Goal: Communication & Community: Answer question/provide support

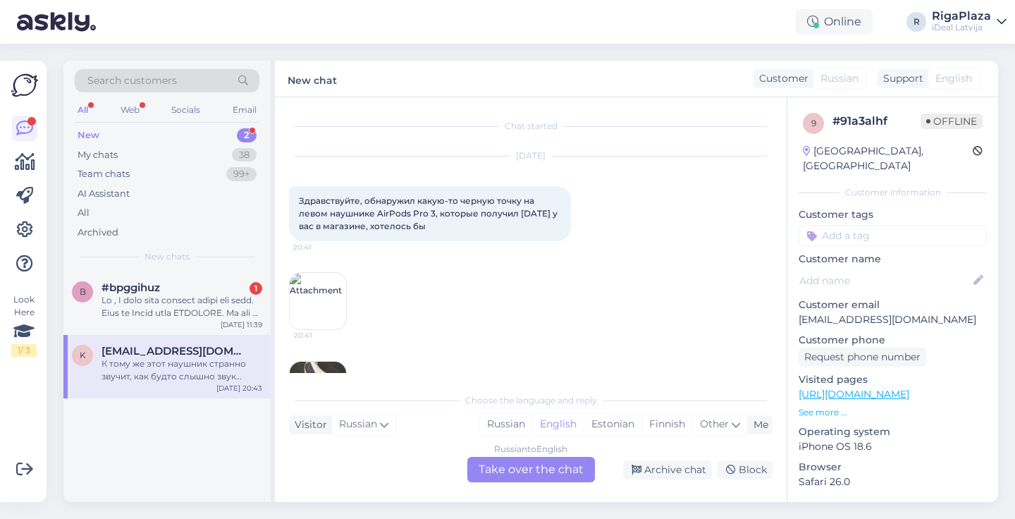
scroll to position [200, 0]
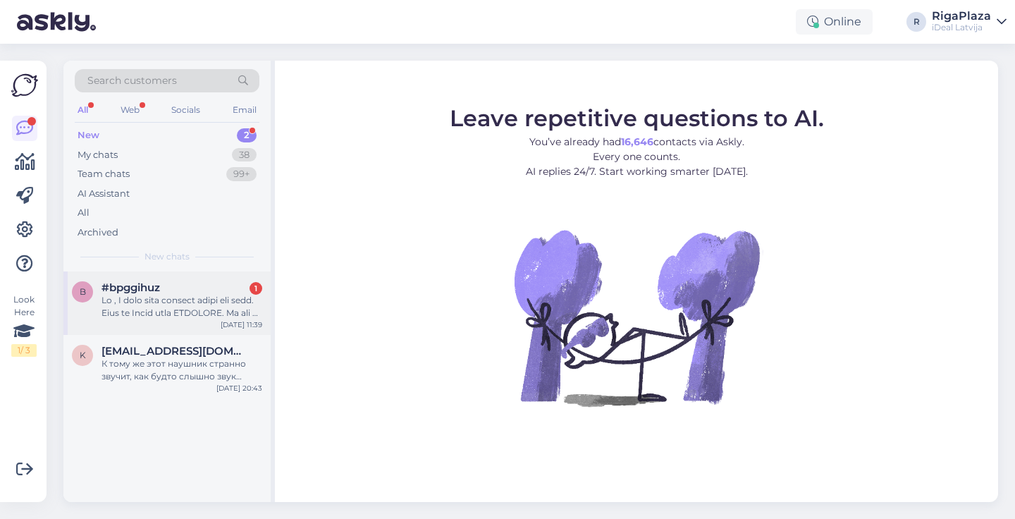
click at [156, 294] on div at bounding box center [182, 306] width 161 height 25
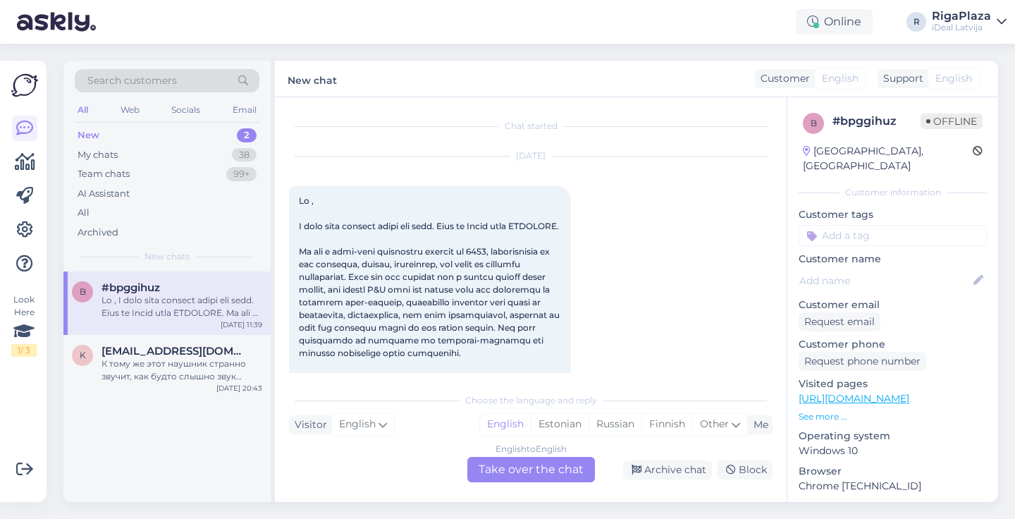
click at [132, 143] on div "New 2" at bounding box center [167, 135] width 185 height 20
click at [121, 157] on div "My chats 38" at bounding box center [167, 155] width 185 height 20
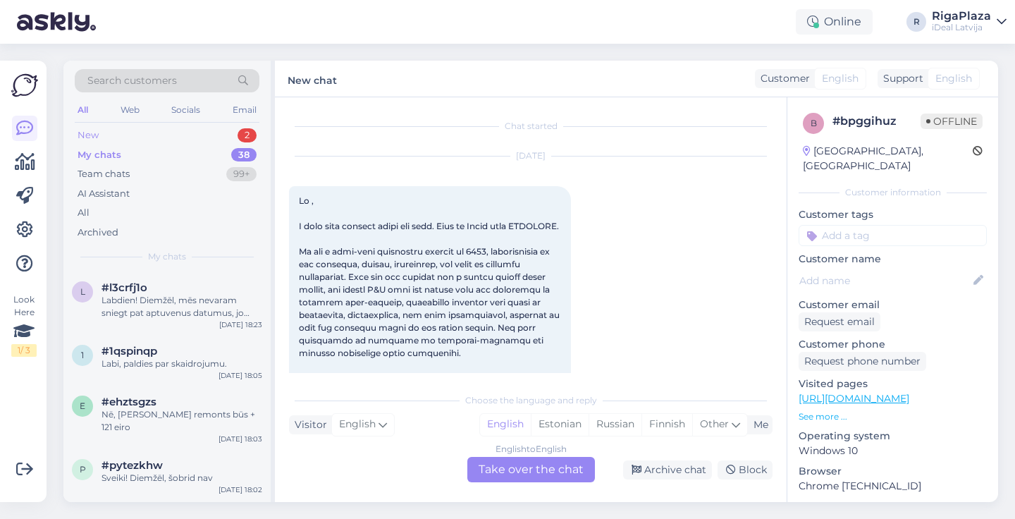
click at [122, 133] on div "New 2" at bounding box center [167, 135] width 185 height 20
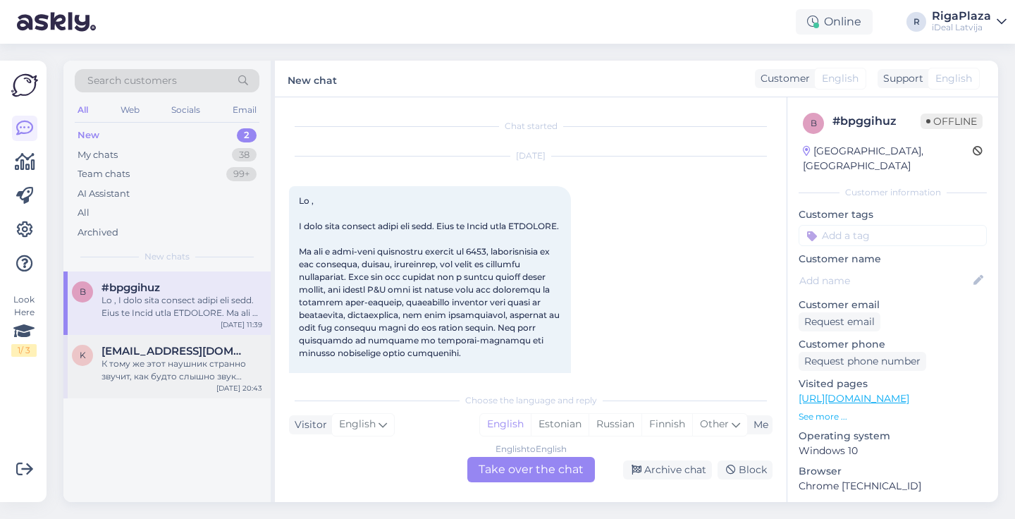
click at [116, 338] on div "k kun0ntus@gmail.com К тому же этот наушник странно звучит, как будто слышно зв…" at bounding box center [166, 366] width 207 height 63
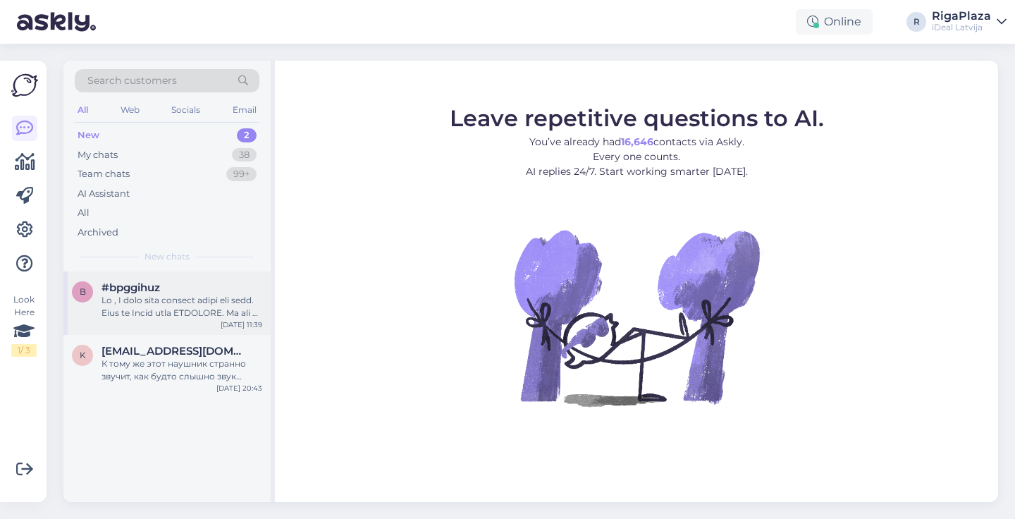
click at [155, 300] on div at bounding box center [182, 306] width 161 height 25
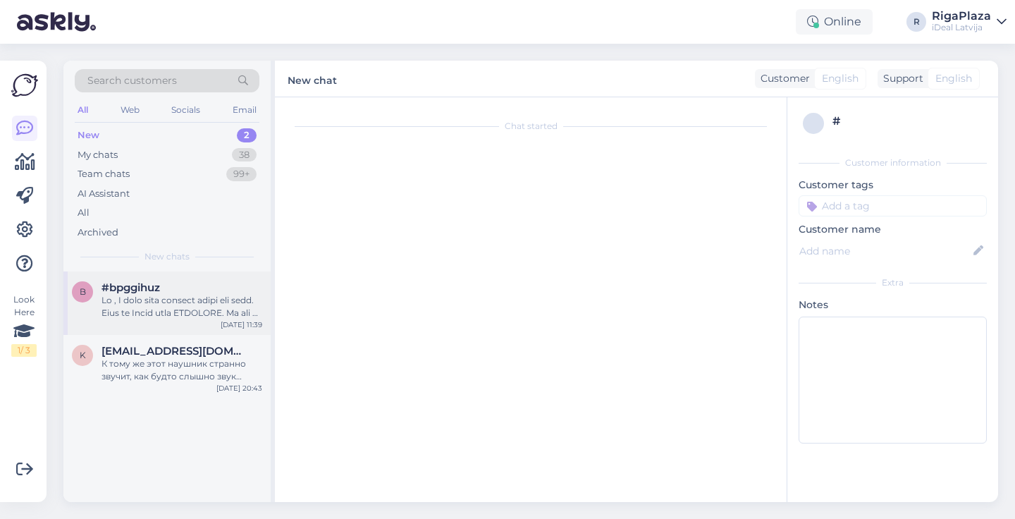
scroll to position [30, 0]
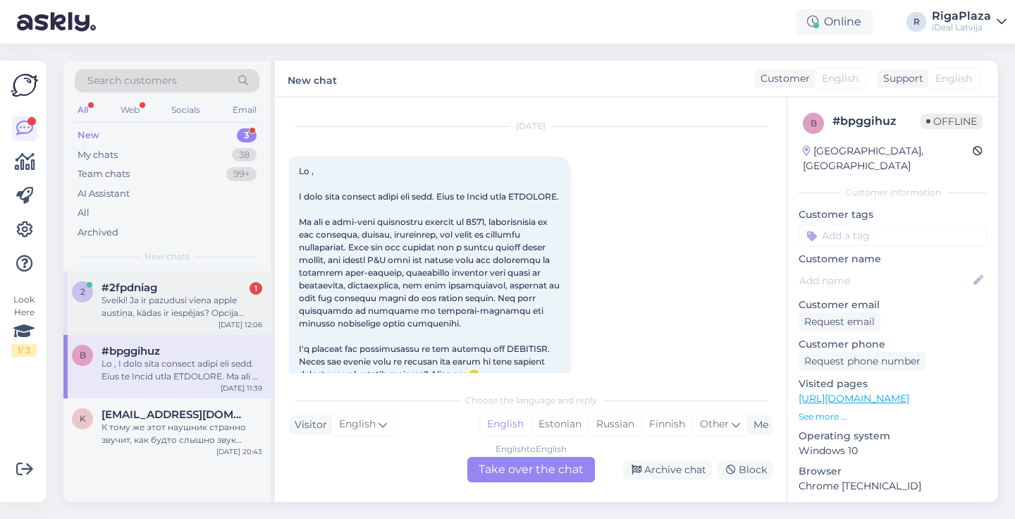
click at [145, 313] on div "Sveiki! Ja ir pazudusi viena apple austiņa, kādas ir iespējas? Opcija pasūtīt v…" at bounding box center [182, 306] width 161 height 25
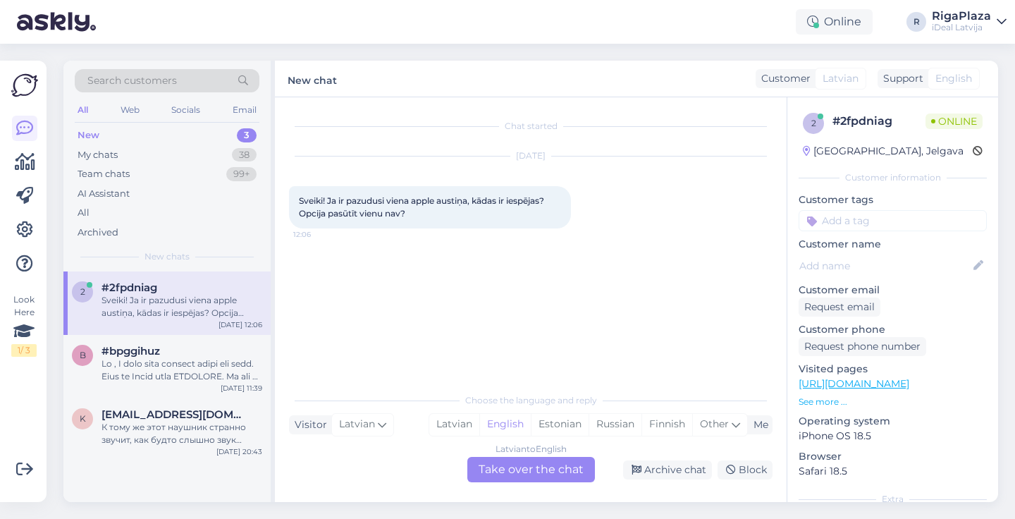
scroll to position [0, 0]
click at [515, 468] on div "Latvian to English Take over the chat" at bounding box center [531, 469] width 128 height 25
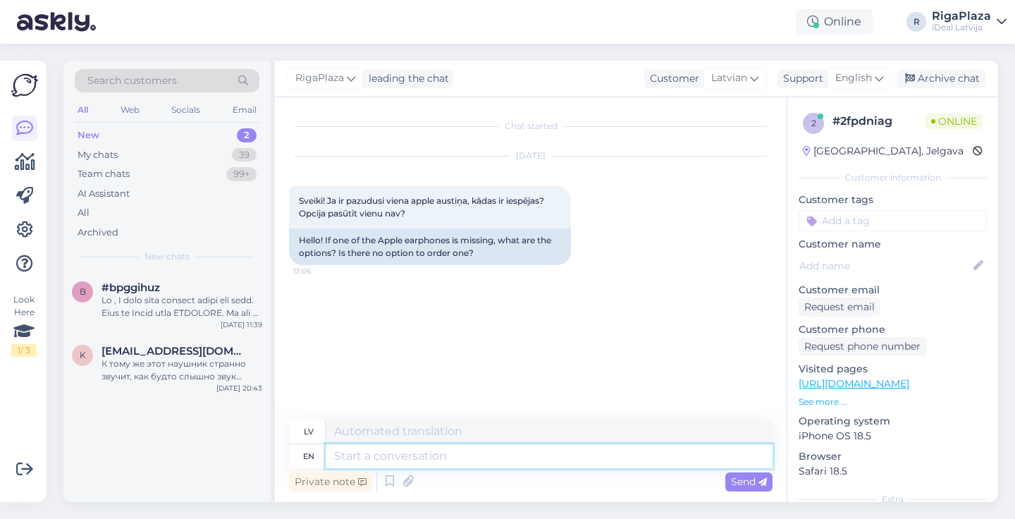
click at [403, 453] on textarea at bounding box center [549, 456] width 447 height 24
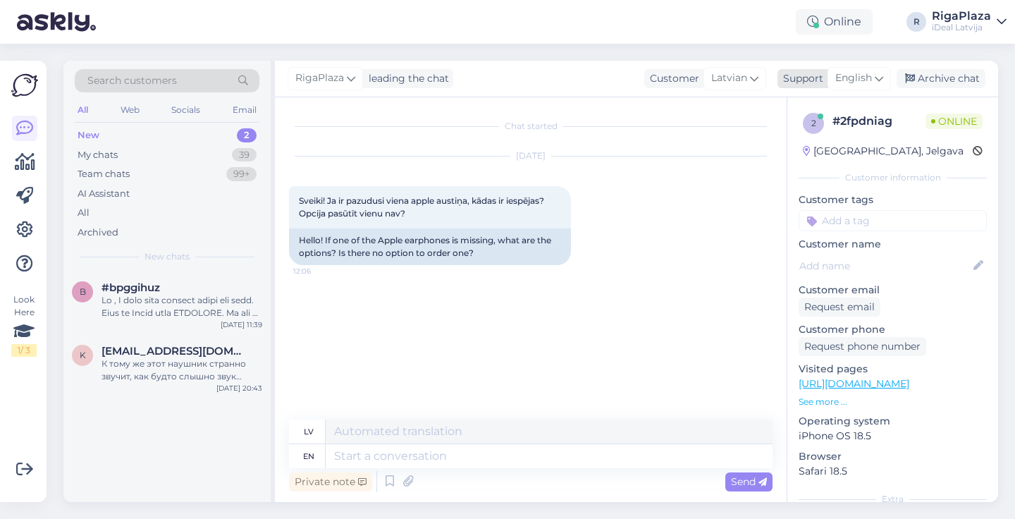
click at [863, 81] on span "English" at bounding box center [853, 79] width 37 height 16
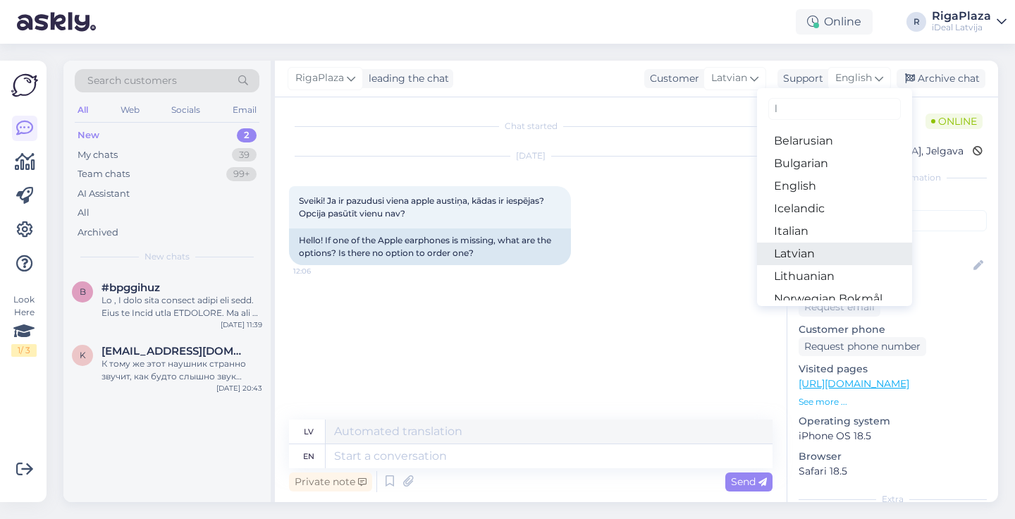
type input "l"
click at [797, 249] on link "Latvian" at bounding box center [834, 254] width 155 height 23
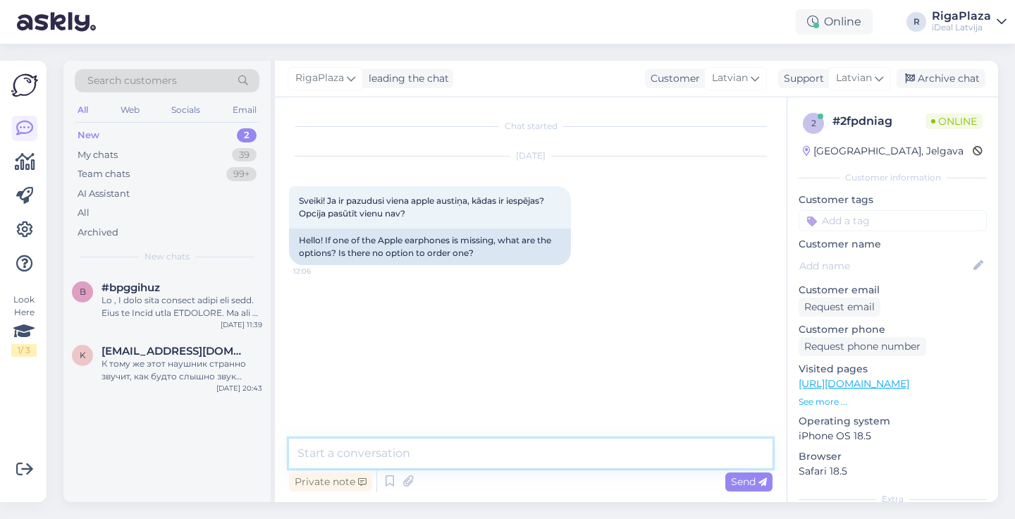
click at [358, 458] on textarea at bounding box center [531, 454] width 484 height 30
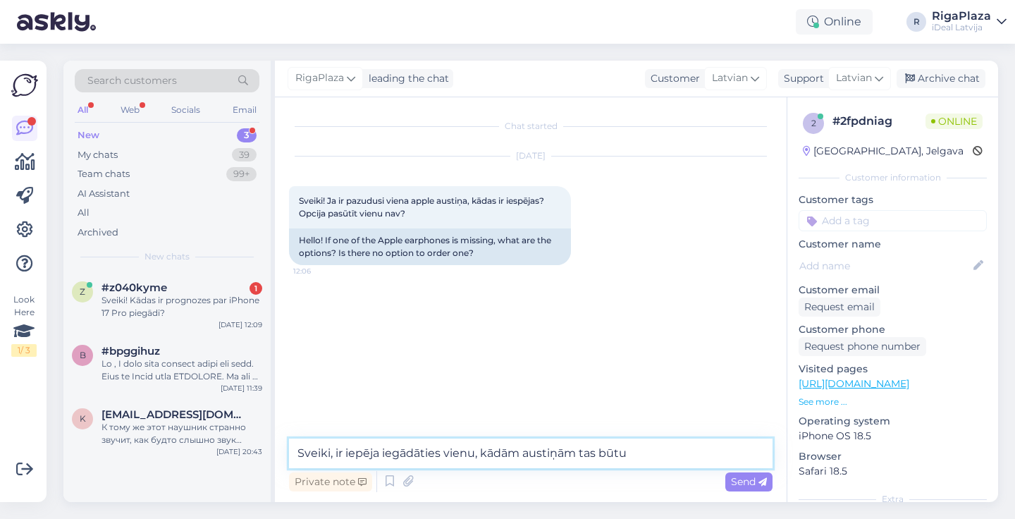
type textarea "Sveiki, ir iepēja iegādāties vienu, kādām austiņām tas būtu ?"
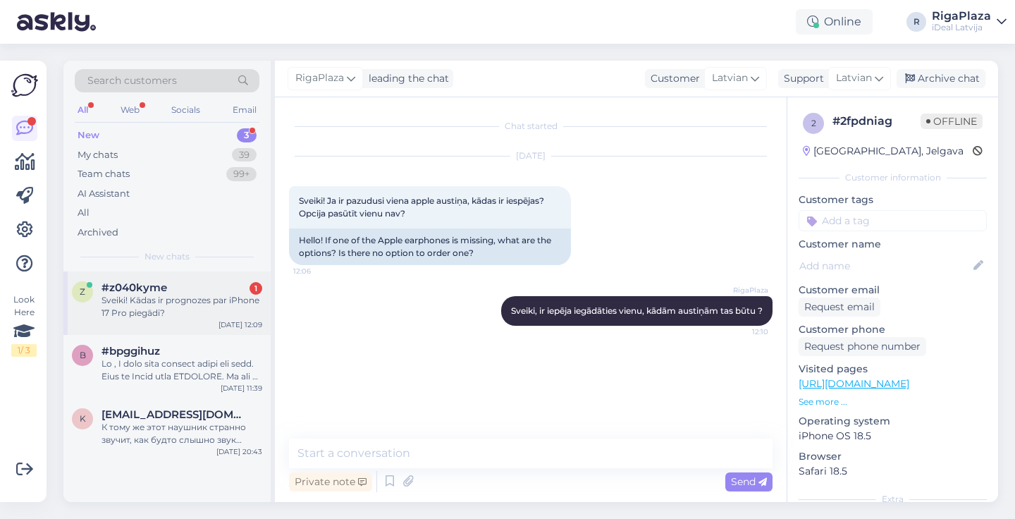
click at [132, 303] on div "Sveiki! Kādas ir prognozes par iPhone 17 Pro piegādi?" at bounding box center [182, 306] width 161 height 25
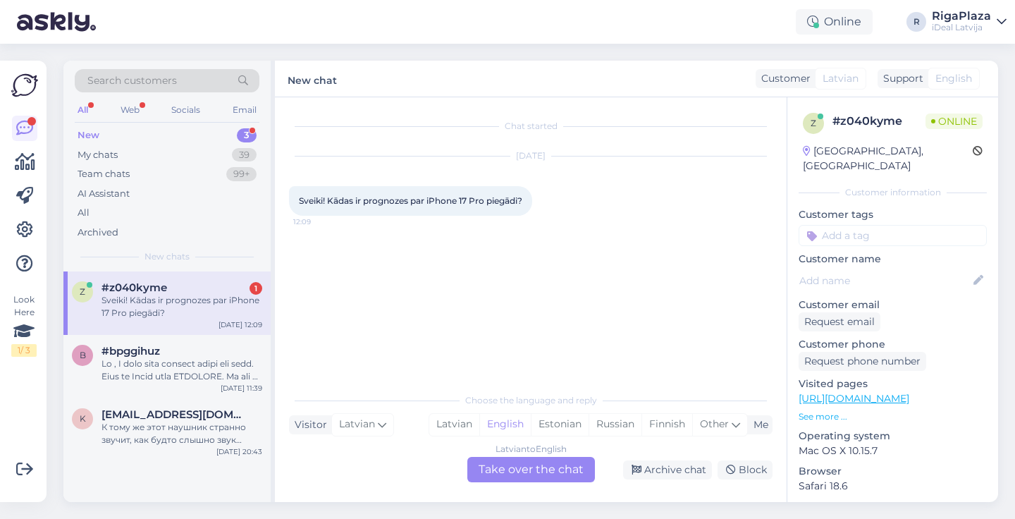
click at [509, 469] on div "Latvian to English Take over the chat" at bounding box center [531, 469] width 128 height 25
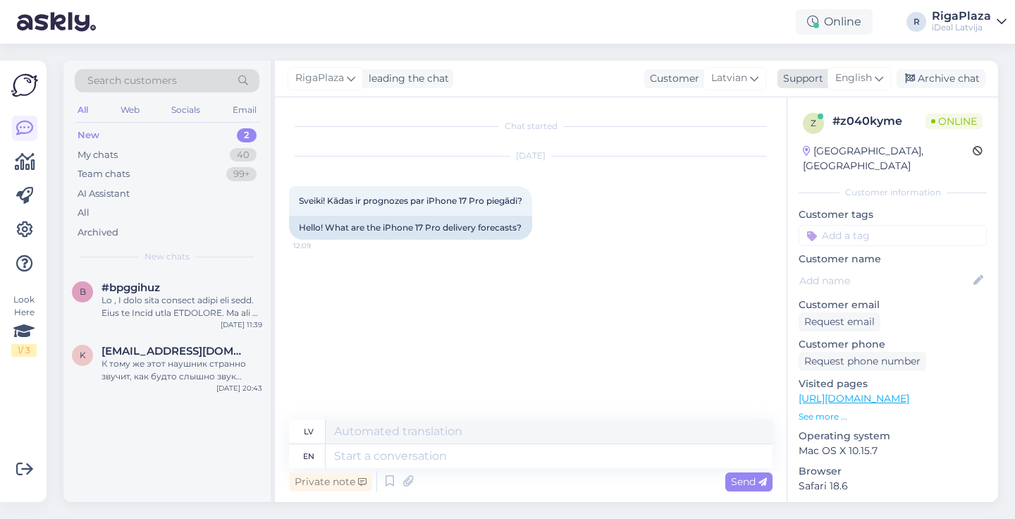
click at [861, 76] on span "English" at bounding box center [853, 79] width 37 height 16
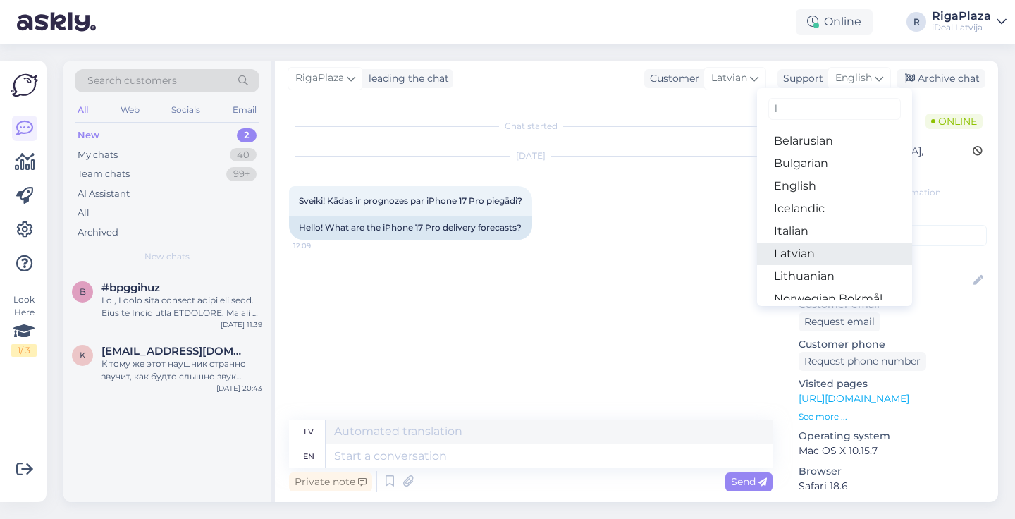
click at [782, 253] on link "Latvian" at bounding box center [834, 254] width 155 height 23
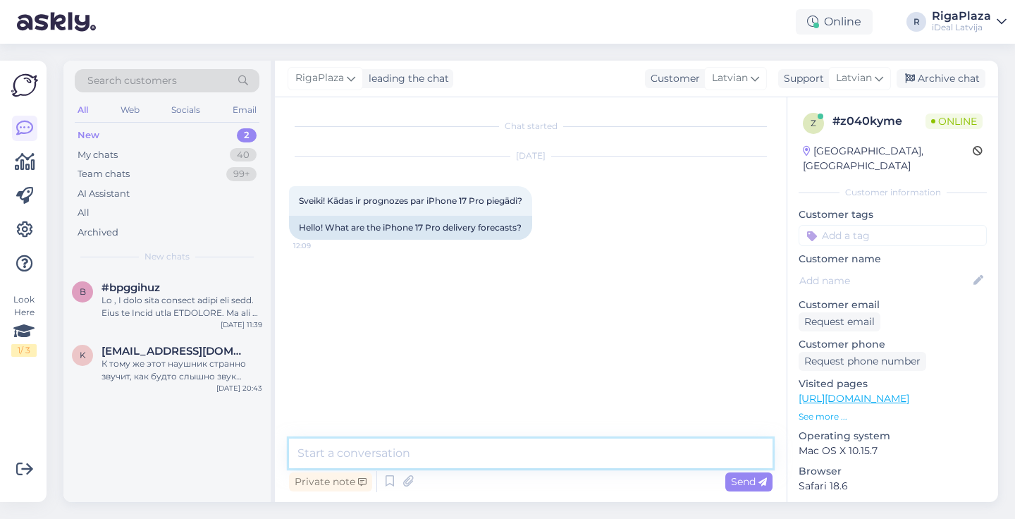
click at [553, 451] on textarea at bounding box center [531, 454] width 484 height 30
click at [391, 454] on textarea "Sveiki," at bounding box center [531, 454] width 484 height 30
click at [401, 451] on textarea "Sveiki," at bounding box center [531, 454] width 484 height 30
click at [405, 451] on textarea "Sveiki," at bounding box center [531, 454] width 484 height 30
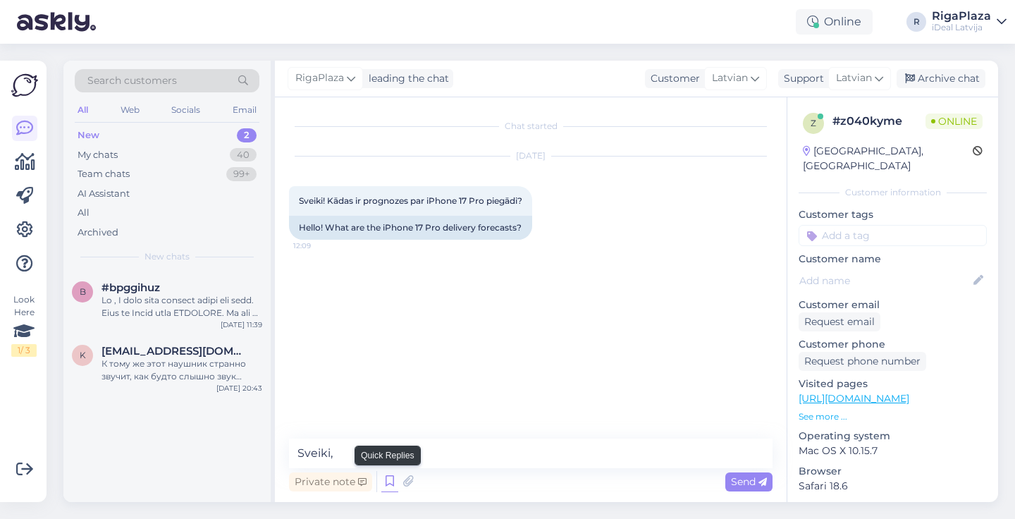
click at [386, 477] on icon at bounding box center [389, 481] width 17 height 21
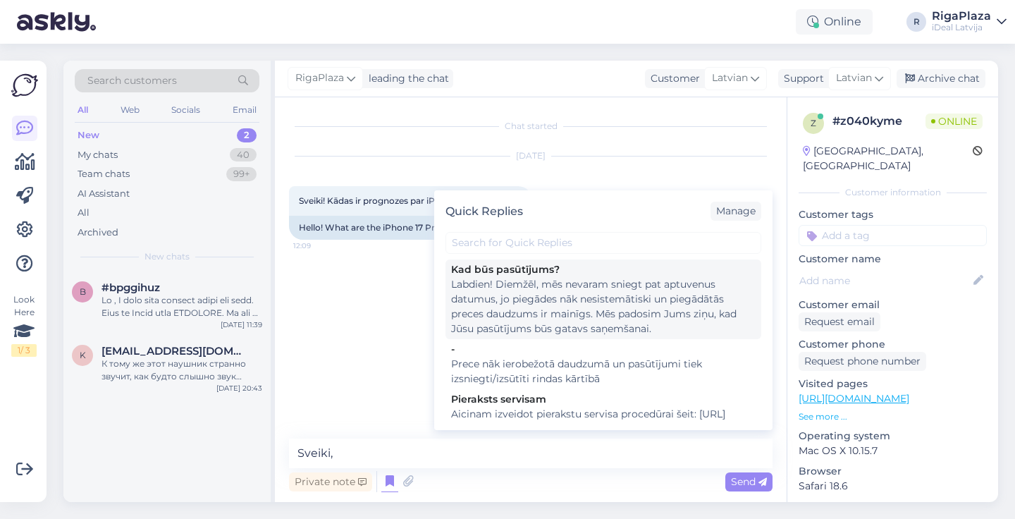
click at [537, 303] on div "Labdien! Diemžēl, mēs nevaram sniegt pat aptuvenus datumus, jo piegādes nāk nes…" at bounding box center [603, 306] width 305 height 59
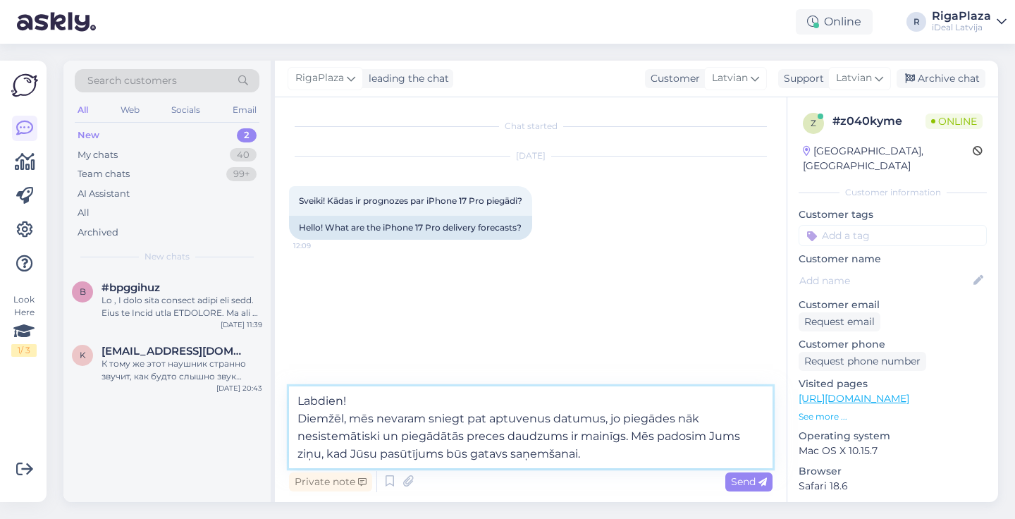
click at [357, 403] on textarea "Labdien! Diemžēl, mēs nevaram sniegt pat aptuvenus datumus, jo piegādes nāk nes…" at bounding box center [531, 427] width 484 height 82
click at [293, 422] on textarea "Labdien! Diemžēl, mēs nevaram sniegt pat aptuvenus datumus, jo piegādes nāk nes…" at bounding box center [531, 427] width 484 height 82
drag, startPoint x: 629, startPoint y: 436, endPoint x: 642, endPoint y: 459, distance: 26.8
click at [642, 460] on textarea "Labdien! Diemžēl, mēs nevaram sniegt pat aptuvenus datumus, jo piegādes nāk nes…" at bounding box center [531, 427] width 484 height 82
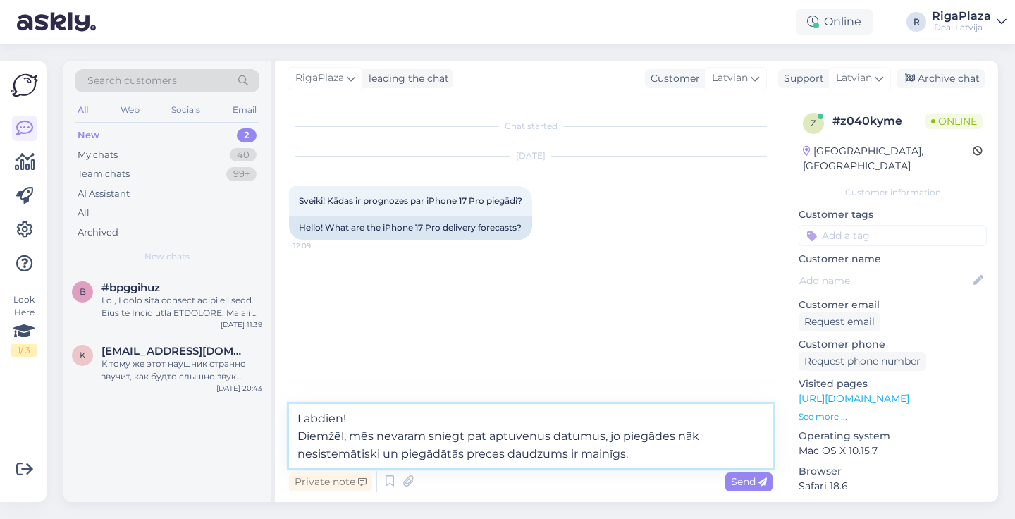
type textarea "Labdien! Diemžēl, mēs nevaram sniegt pat aptuvenus datumus, jo piegādes nāk nes…"
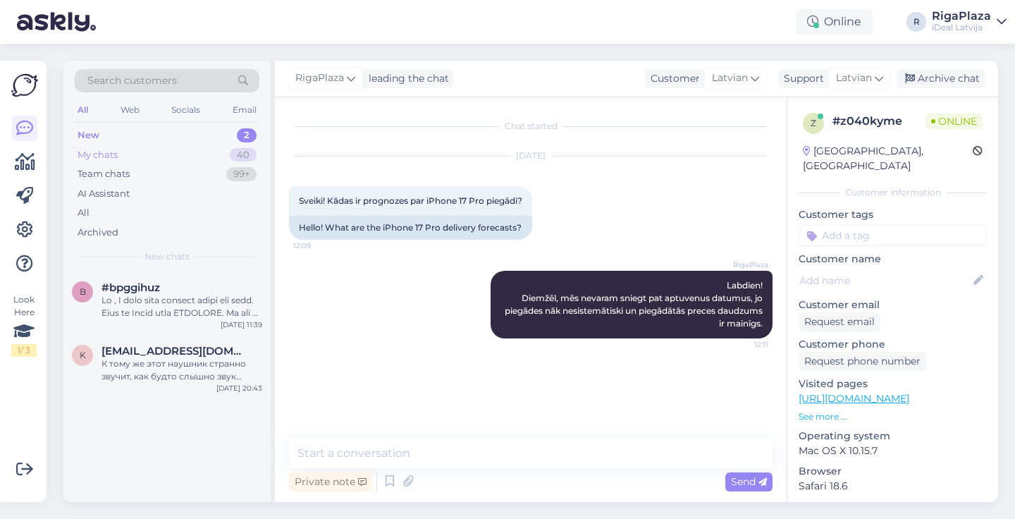
click at [185, 154] on div "My chats 40" at bounding box center [167, 155] width 185 height 20
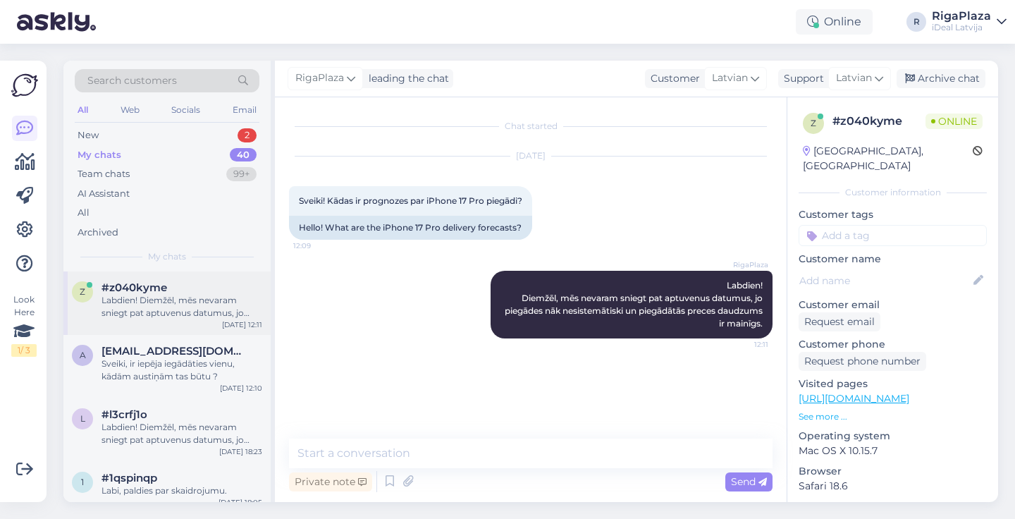
click at [183, 314] on div "Labdien! Diemžēl, mēs nevaram sniegt pat aptuvenus datumus, jo piegādes nāk nes…" at bounding box center [182, 306] width 161 height 25
click at [200, 357] on div "Sveiki, ir iepēja iegādāties vienu, kādām austiņām tas būtu ?" at bounding box center [182, 369] width 161 height 25
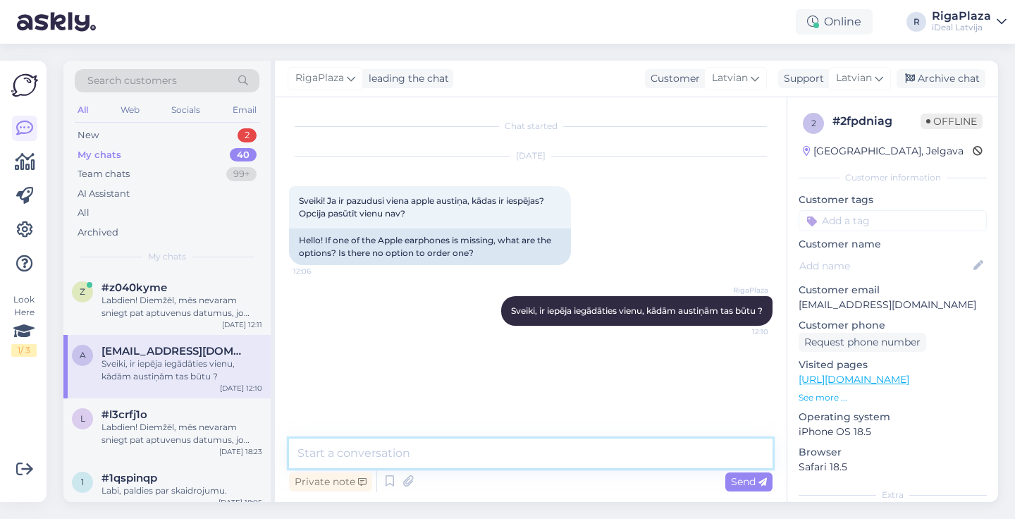
click at [444, 439] on textarea at bounding box center [531, 454] width 484 height 30
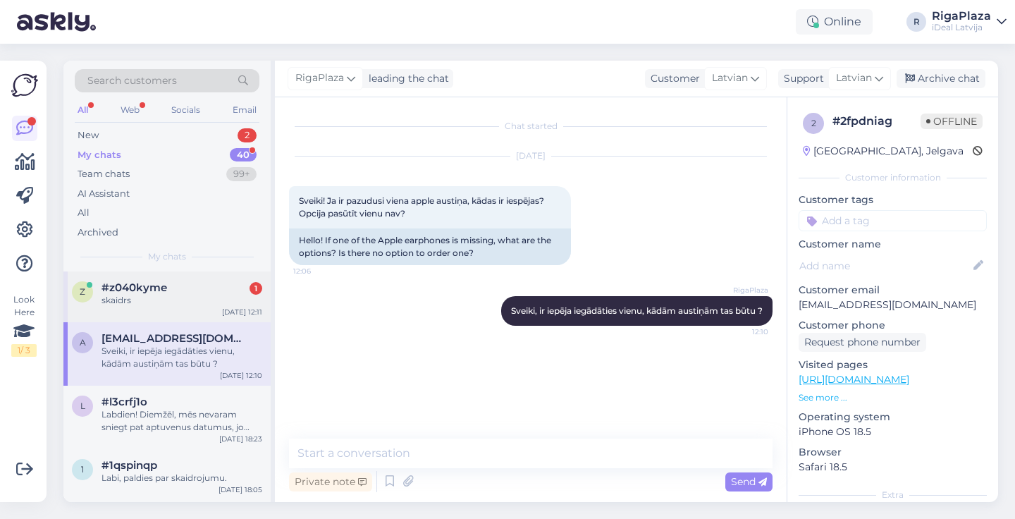
click at [178, 295] on div "skaidrs" at bounding box center [182, 300] width 161 height 13
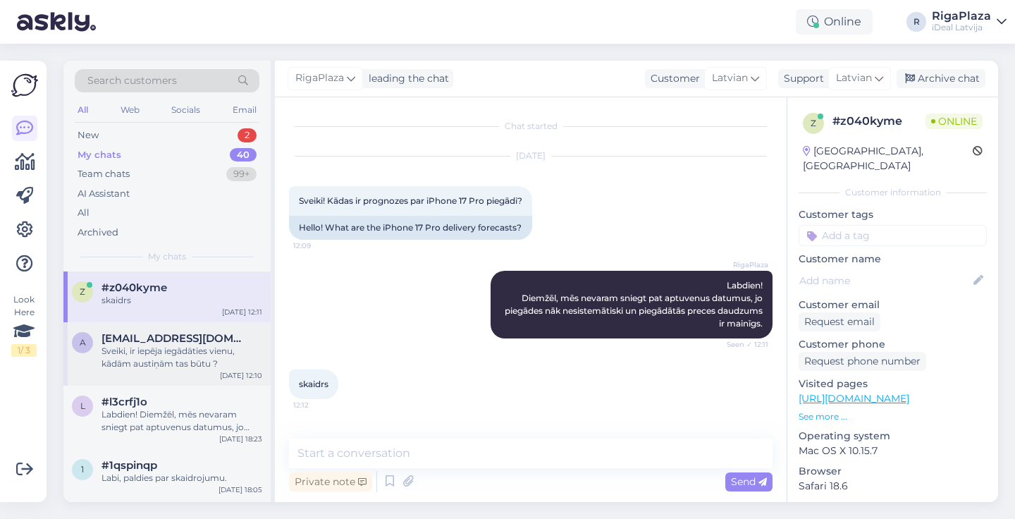
click at [149, 360] on div "Sveiki, ir iepēja iegādāties vienu, kādām austiņām tas būtu ?" at bounding box center [182, 357] width 161 height 25
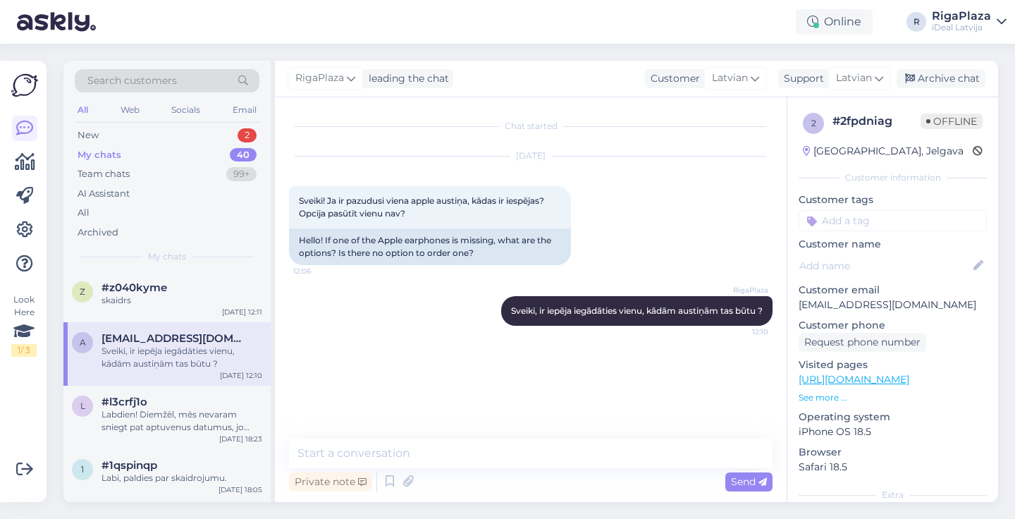
click at [391, 312] on div "RigaPlaza Sveiki, ir iepēja iegādāties vienu, kādām austiņām tas būtu ? 12:10" at bounding box center [531, 311] width 484 height 61
click at [391, 314] on div "RigaPlaza Sveiki, ir iepēja iegādāties vienu, kādām austiņām tas būtu ? 12:10" at bounding box center [531, 311] width 484 height 61
click at [131, 139] on div "New 2" at bounding box center [167, 135] width 185 height 20
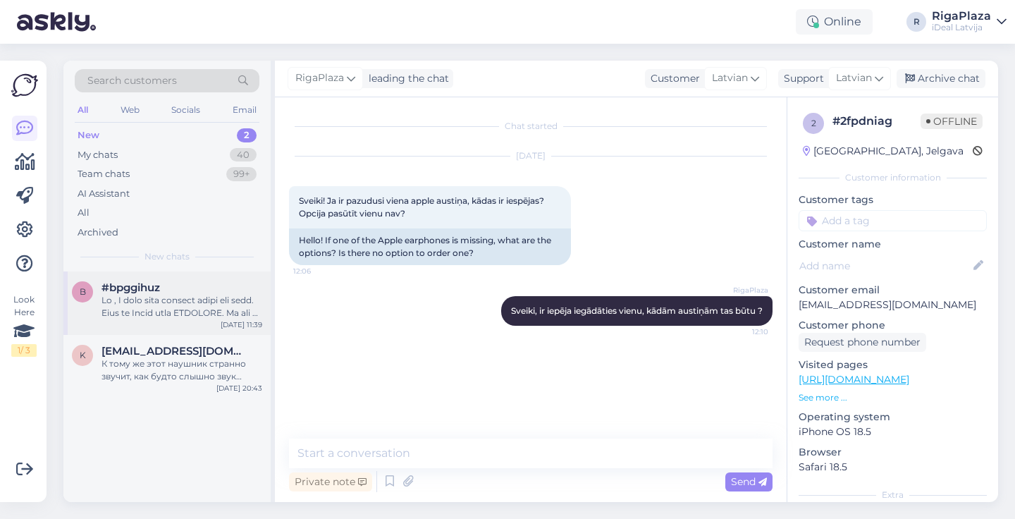
click at [126, 310] on div at bounding box center [182, 306] width 161 height 25
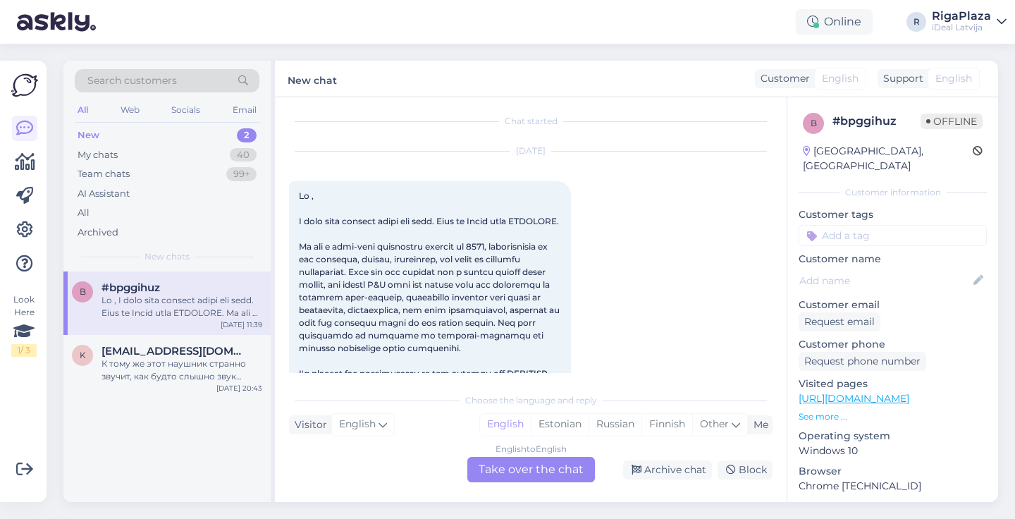
scroll to position [2, 0]
